Goal: Task Accomplishment & Management: Manage account settings

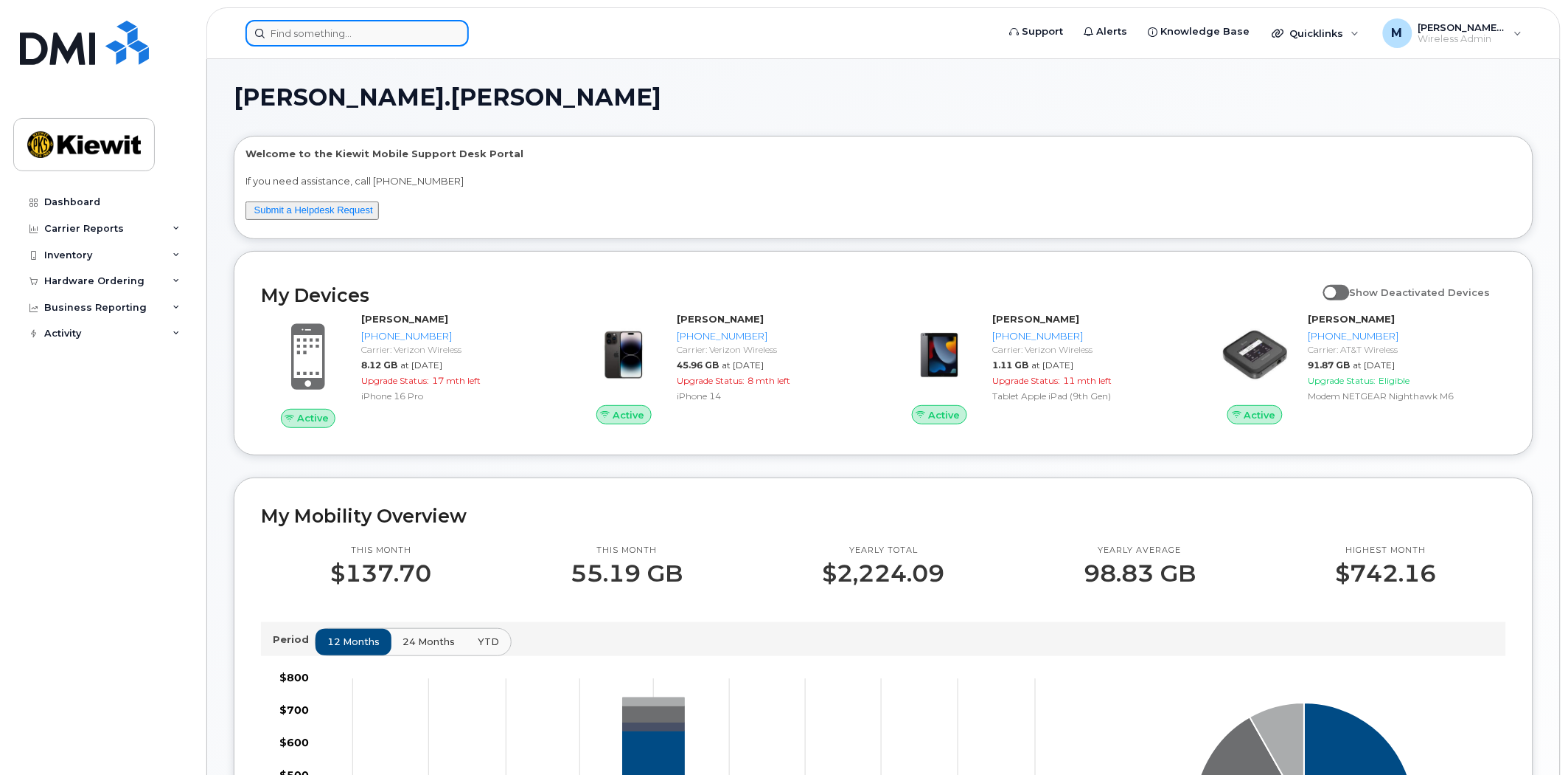
click at [378, 42] on input at bounding box center [357, 33] width 223 height 27
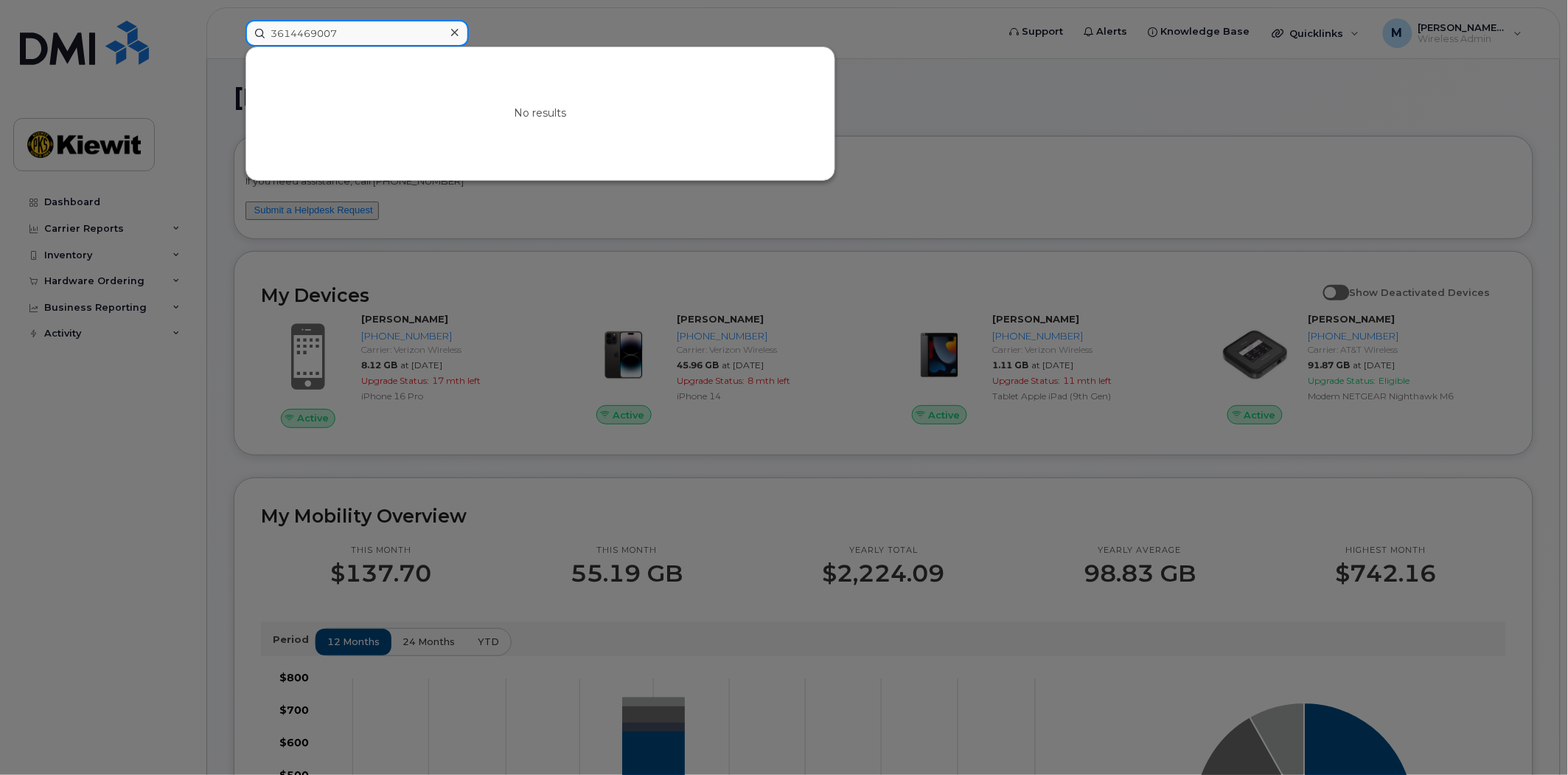
drag, startPoint x: 364, startPoint y: 31, endPoint x: 182, endPoint y: 20, distance: 182.3
click at [234, 20] on div "3614469007 No results" at bounding box center [617, 33] width 766 height 27
click at [386, 40] on input "3614469007" at bounding box center [357, 33] width 223 height 27
drag, startPoint x: 131, startPoint y: 9, endPoint x: 53, endPoint y: 7, distance: 78.0
click at [234, 20] on div "3614469007 No results" at bounding box center [617, 33] width 766 height 27
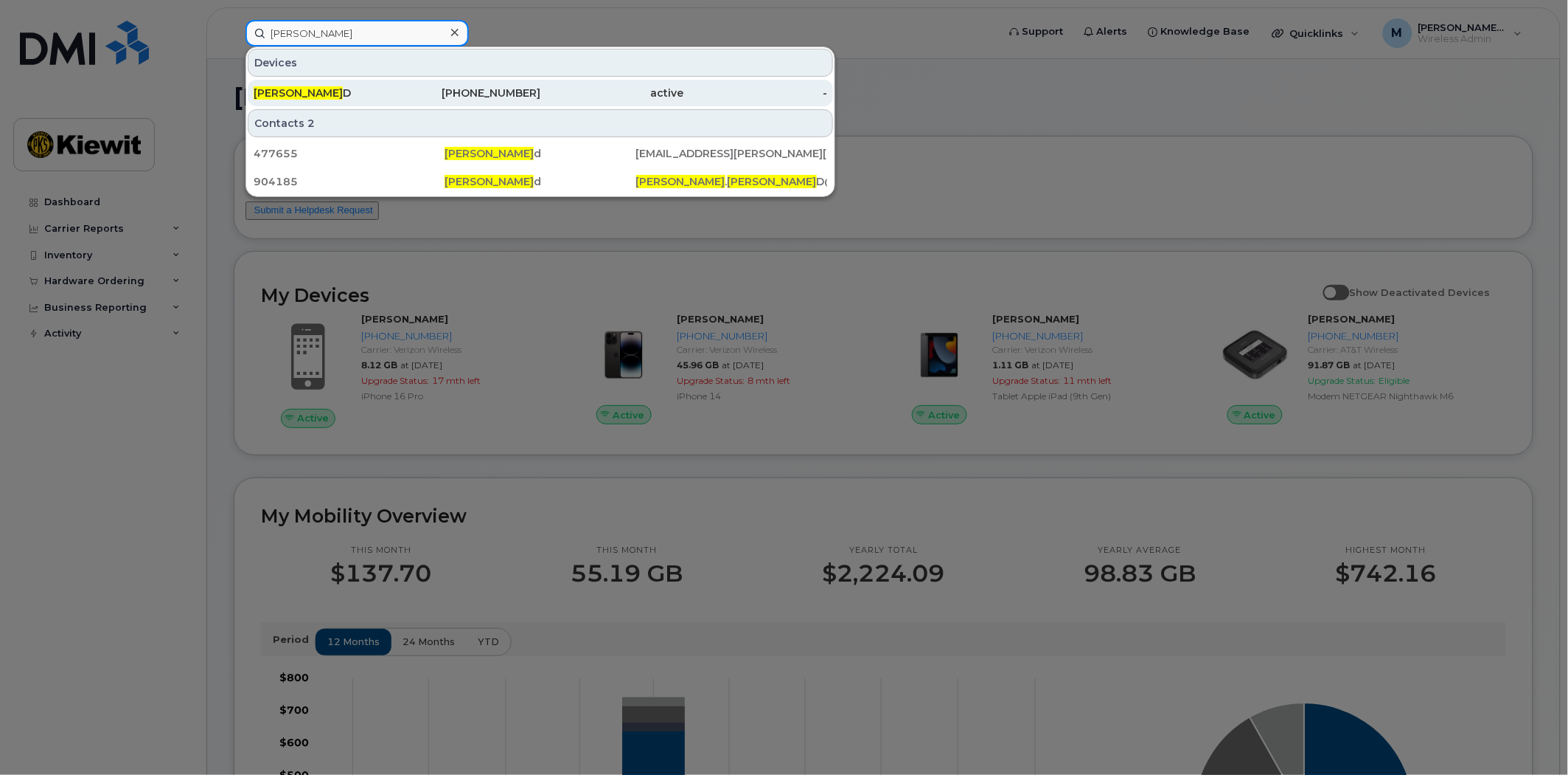
type input "[PERSON_NAME]"
click at [499, 94] on div "[PHONE_NUMBER]" at bounding box center [469, 93] width 144 height 15
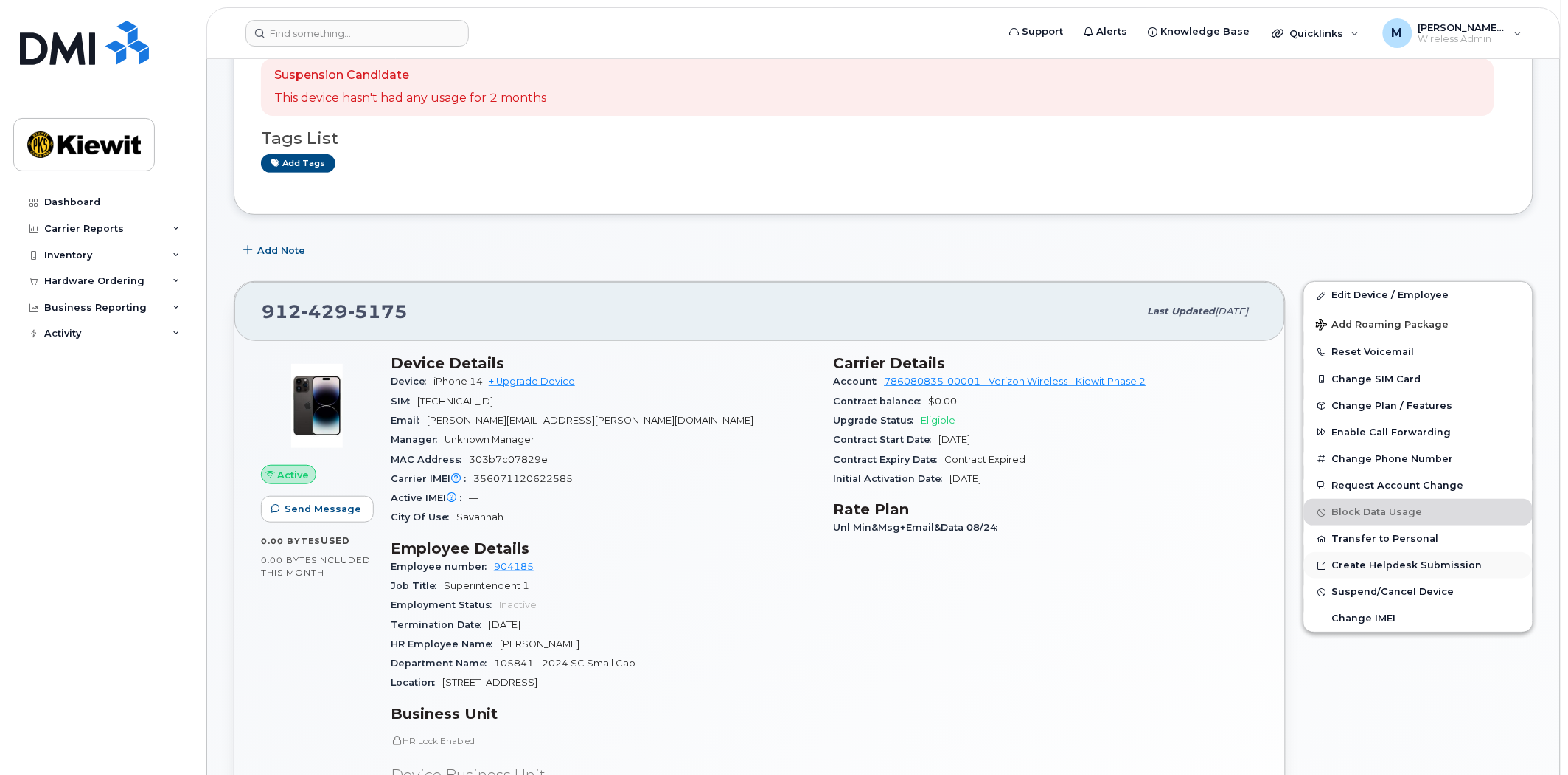
scroll to position [327, 0]
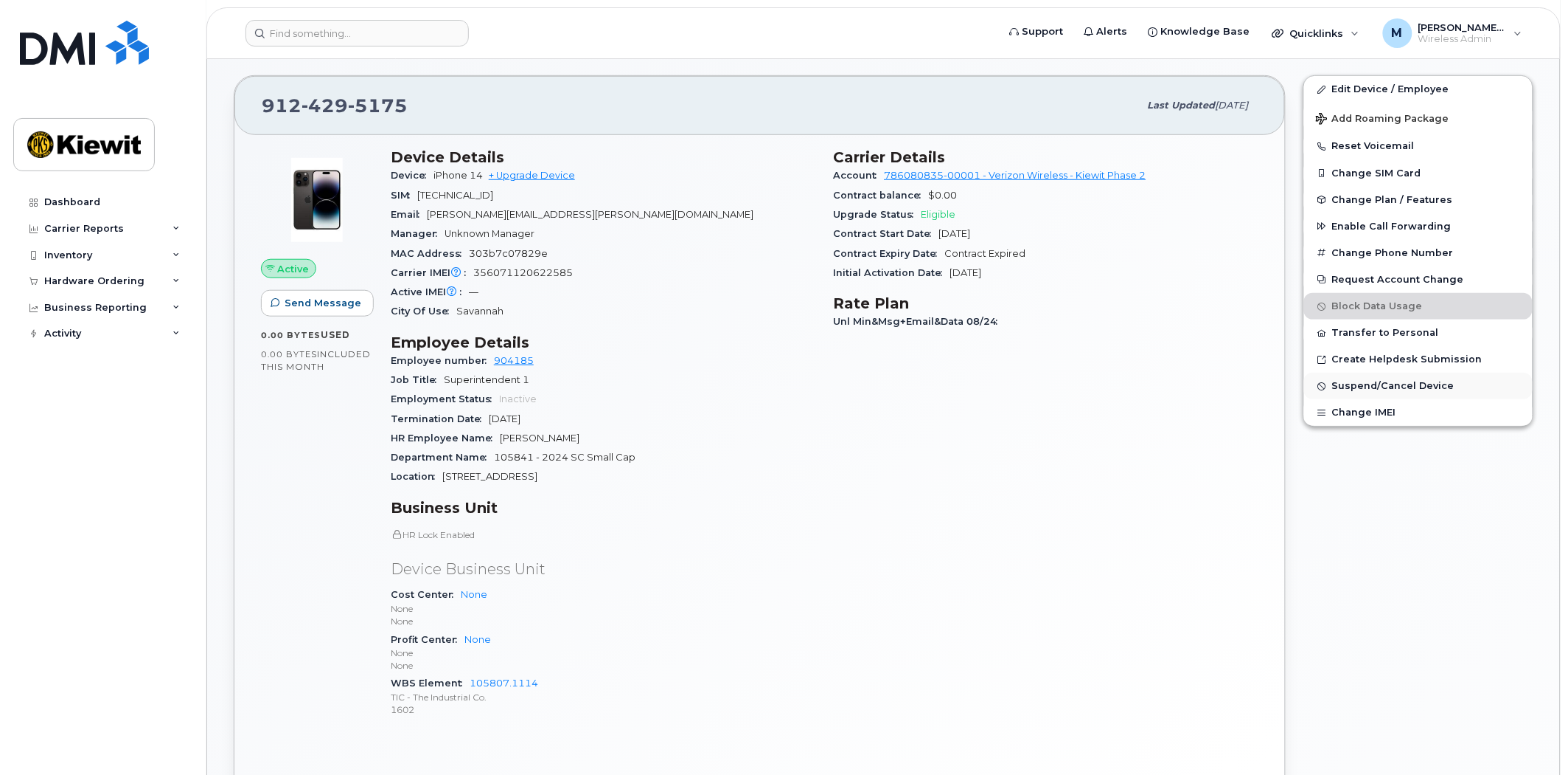
click at [1383, 389] on span "Suspend/Cancel Device" at bounding box center [1393, 386] width 123 height 11
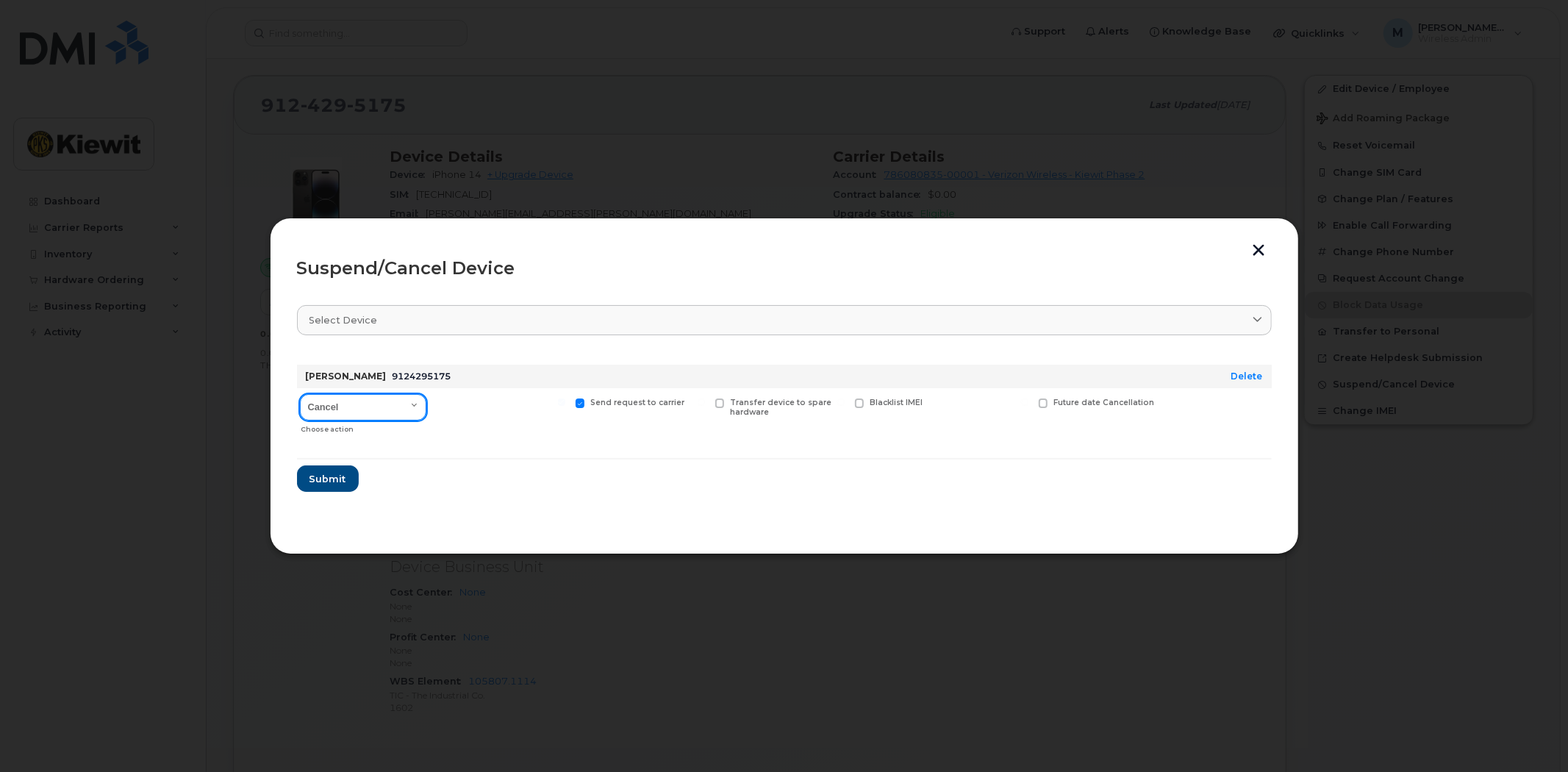
click at [375, 406] on select "Cancel Suspend - Reduced Rate Suspend - Full Rate Suspend - Lost Device/Stolen …" at bounding box center [363, 408] width 126 height 27
click at [490, 400] on div at bounding box center [500, 414] width 136 height 53
click at [321, 478] on span "Submit" at bounding box center [327, 479] width 37 height 14
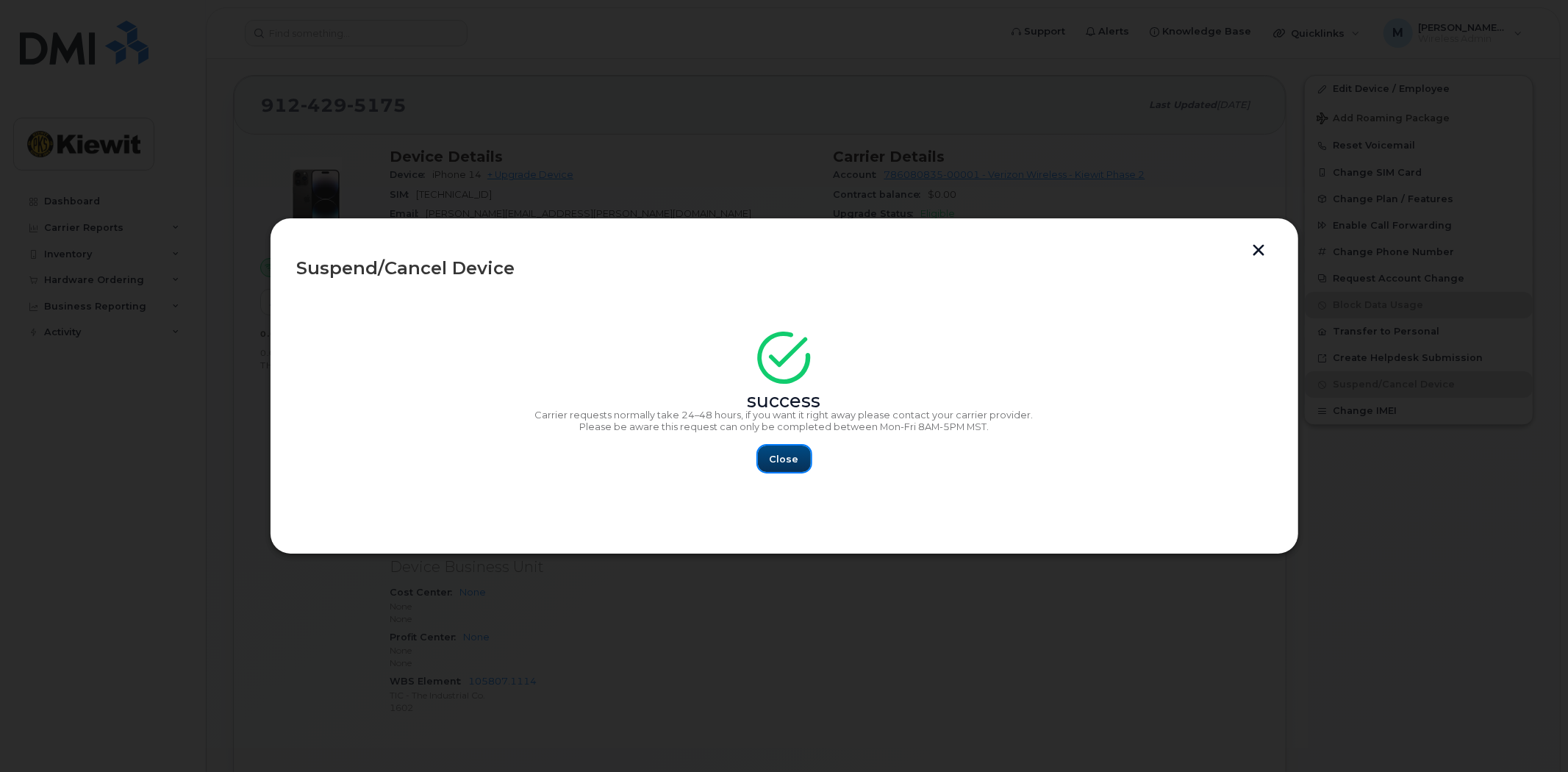
click at [772, 458] on span "Close" at bounding box center [785, 459] width 30 height 14
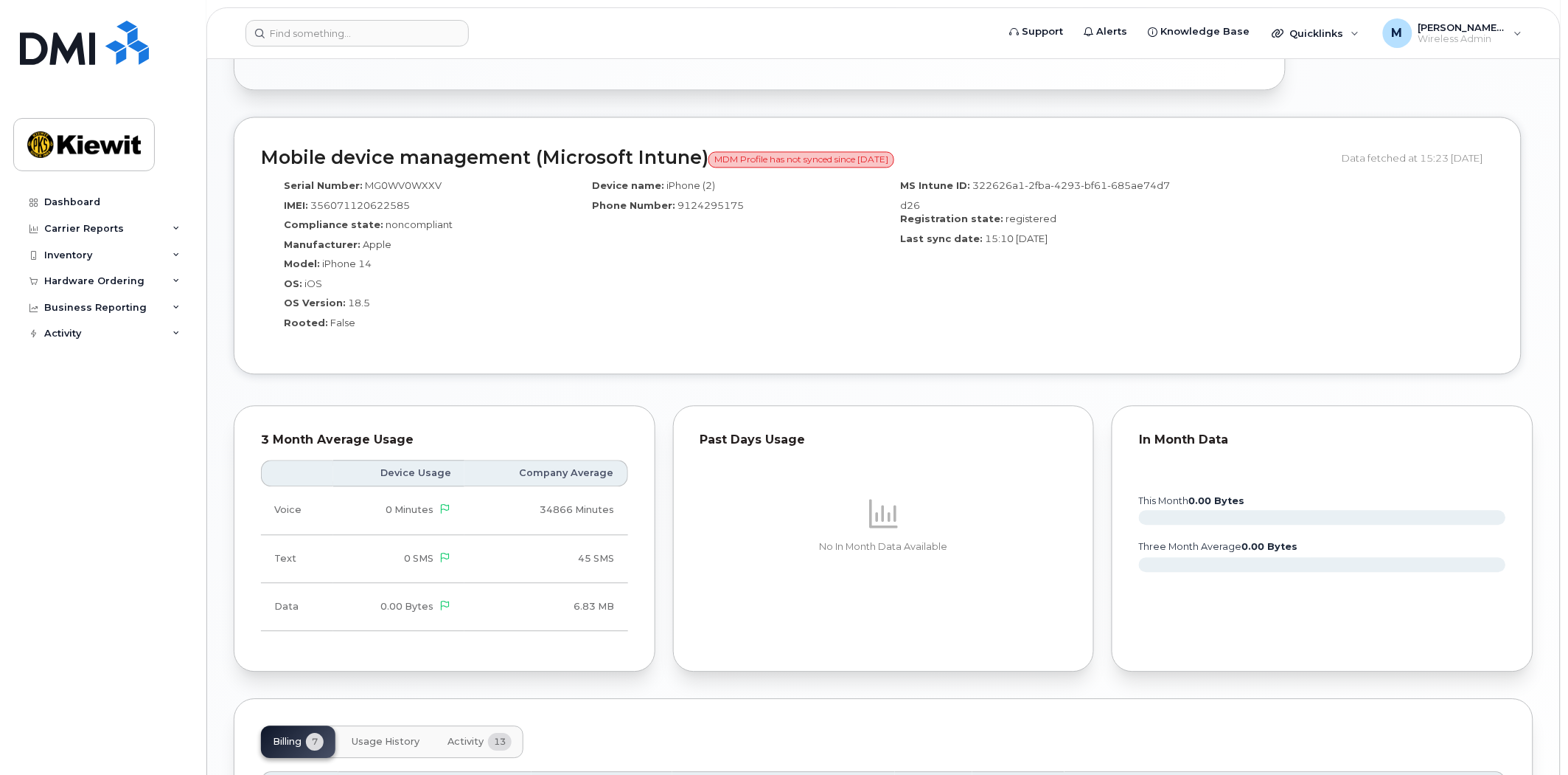
scroll to position [1065, 0]
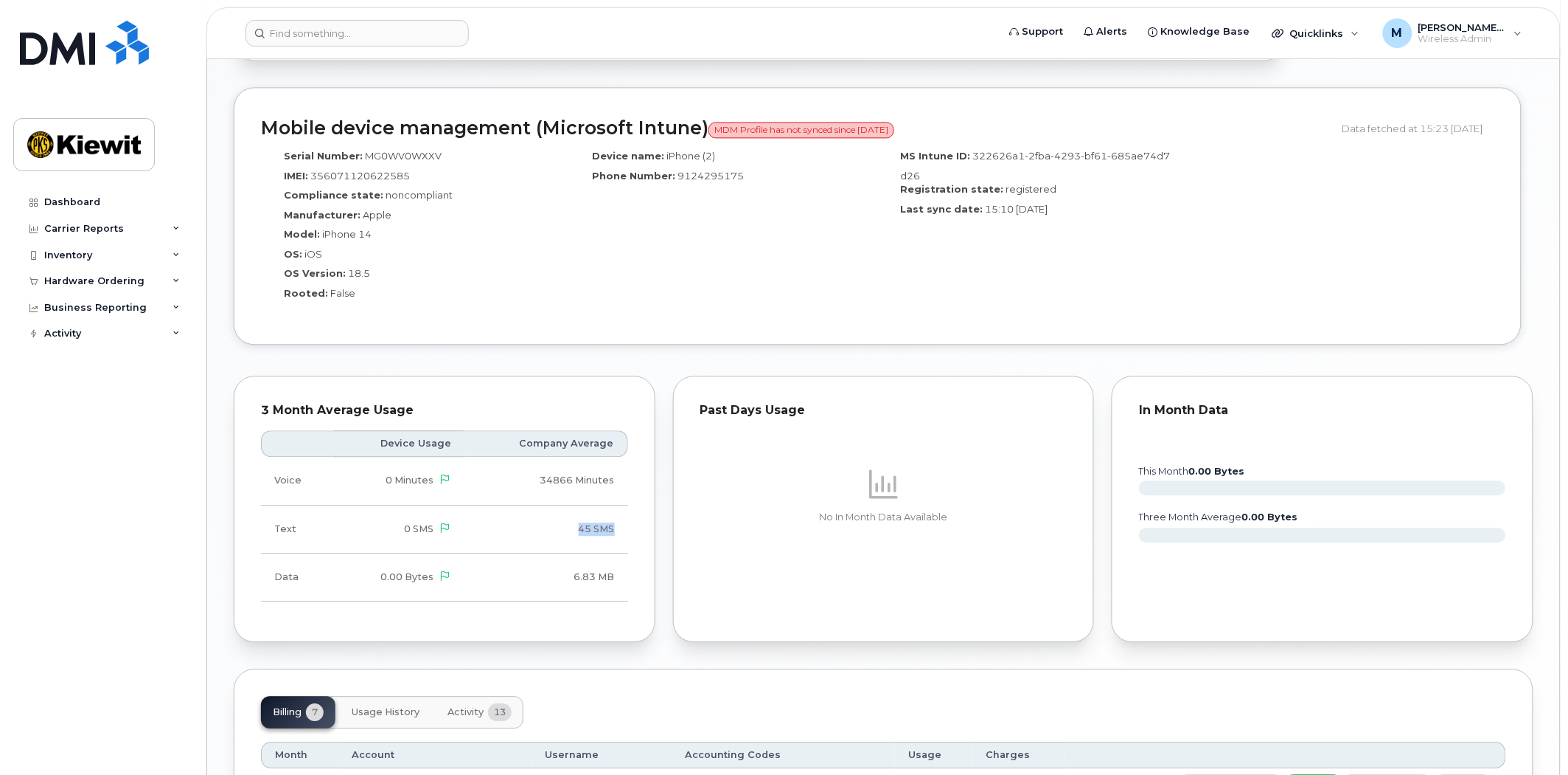
drag, startPoint x: 578, startPoint y: 537, endPoint x: 613, endPoint y: 534, distance: 35.1
click at [613, 534] on td "45 SMS" at bounding box center [547, 529] width 164 height 48
drag, startPoint x: 618, startPoint y: 534, endPoint x: 568, endPoint y: 534, distance: 50.0
click at [568, 534] on td "45 SMS" at bounding box center [547, 529] width 164 height 48
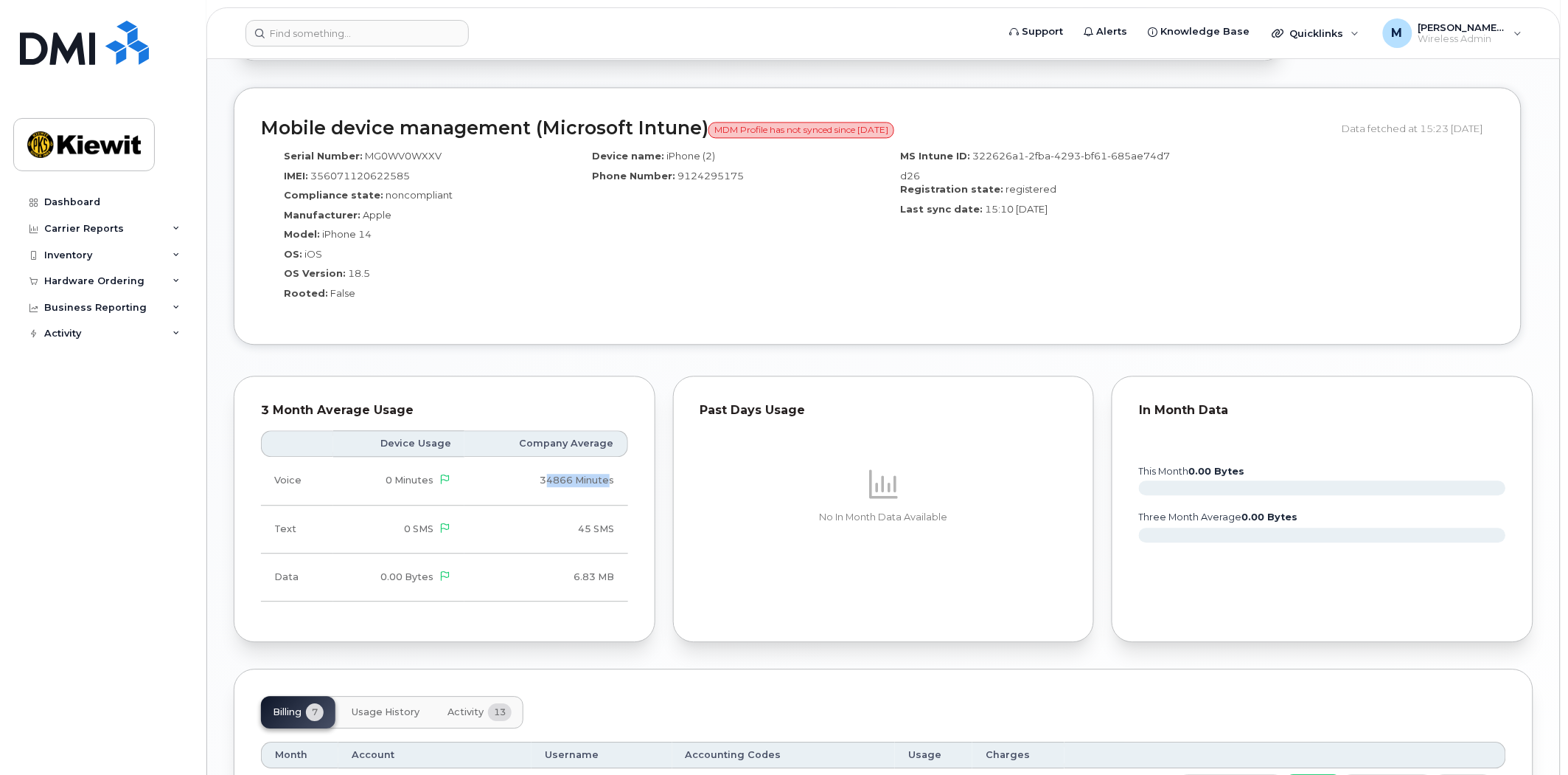
drag, startPoint x: 547, startPoint y: 488, endPoint x: 609, endPoint y: 487, distance: 62.0
click at [609, 487] on td "34866 Minutes" at bounding box center [547, 480] width 164 height 48
click at [607, 492] on td "34866 Minutes" at bounding box center [547, 480] width 164 height 48
drag, startPoint x: 610, startPoint y: 526, endPoint x: 550, endPoint y: 526, distance: 60.0
click at [550, 526] on td "45 SMS" at bounding box center [547, 529] width 164 height 48
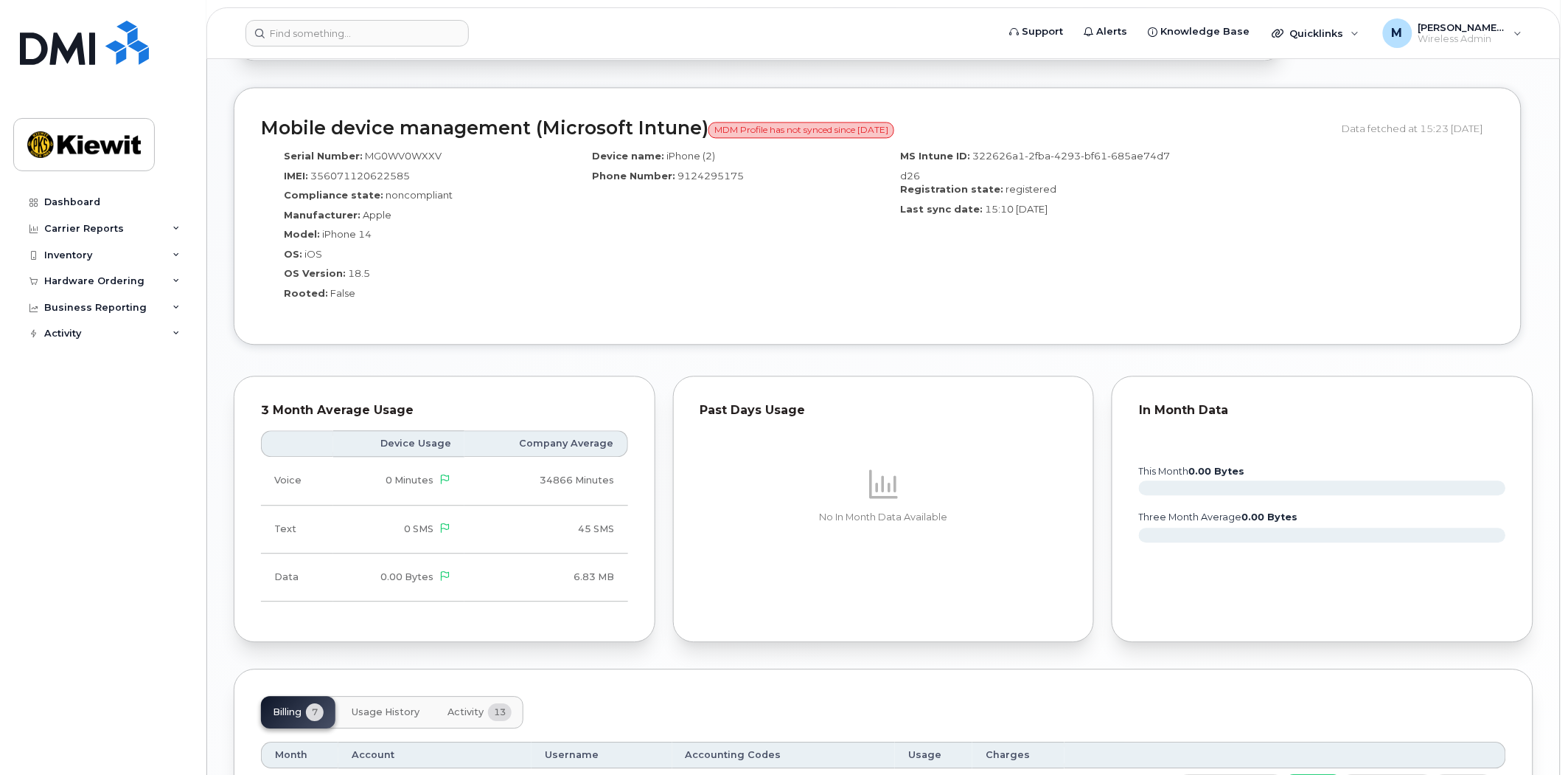
click at [551, 566] on td "6.83 MB" at bounding box center [547, 577] width 164 height 48
drag, startPoint x: 558, startPoint y: 581, endPoint x: 624, endPoint y: 585, distance: 66.1
click at [624, 585] on td "6.83 MB" at bounding box center [547, 577] width 164 height 48
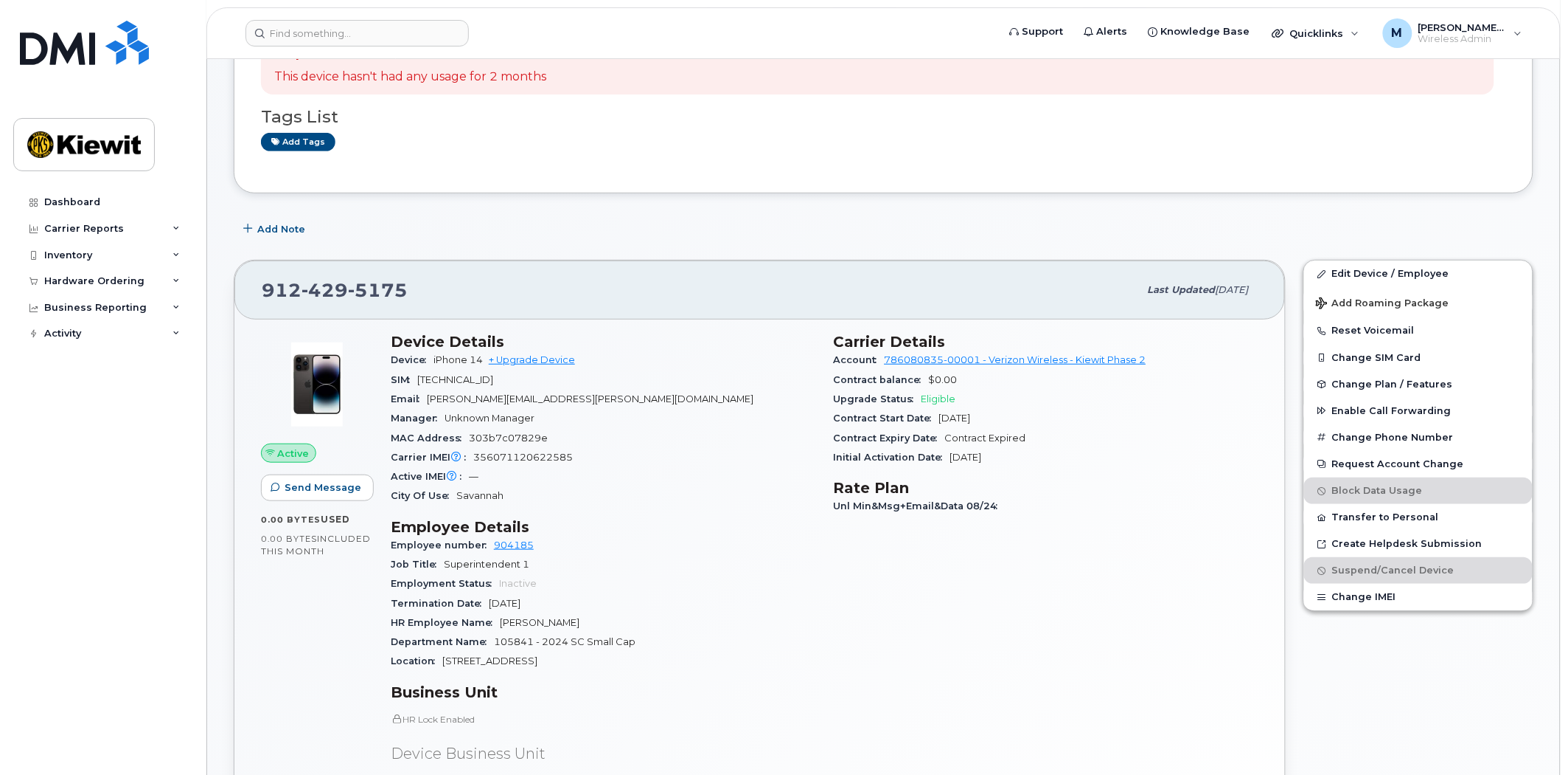
scroll to position [0, 0]
